Goal: Task Accomplishment & Management: Complete application form

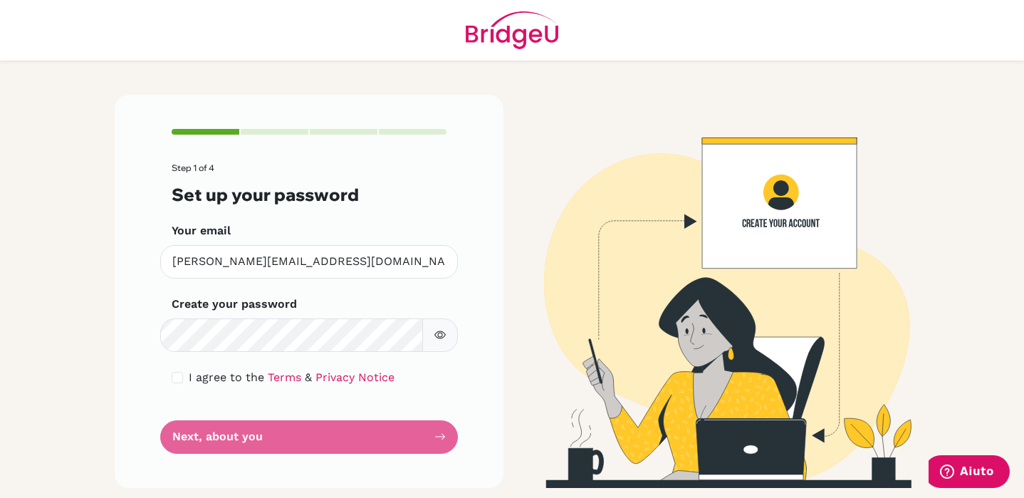
click at [192, 372] on span "I agree to the" at bounding box center [226, 377] width 75 height 14
click at [177, 385] on div "I agree to the Terms & Privacy Notice" at bounding box center [309, 377] width 275 height 17
click at [174, 378] on input "checkbox" at bounding box center [177, 377] width 11 height 11
checkbox input "true"
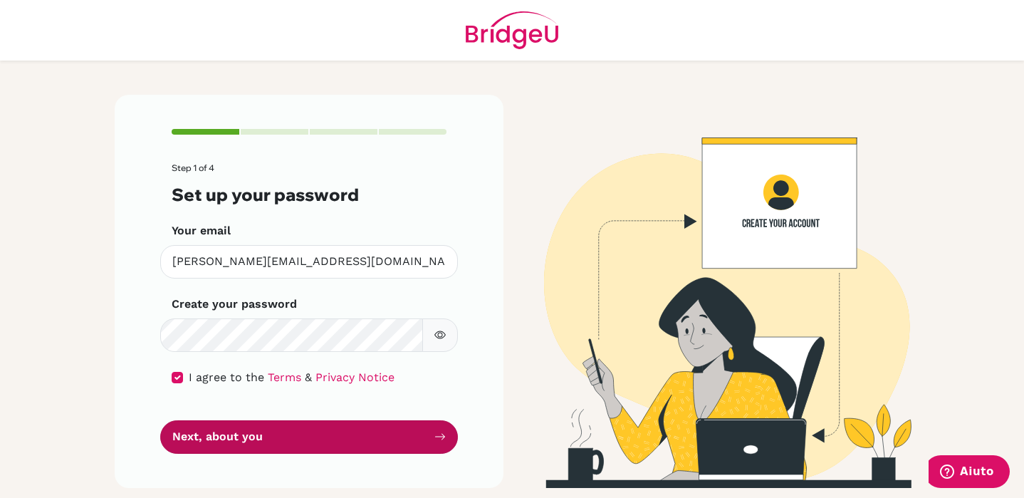
click at [195, 445] on button "Next, about you" at bounding box center [309, 436] width 298 height 33
